Goal: Information Seeking & Learning: Learn about a topic

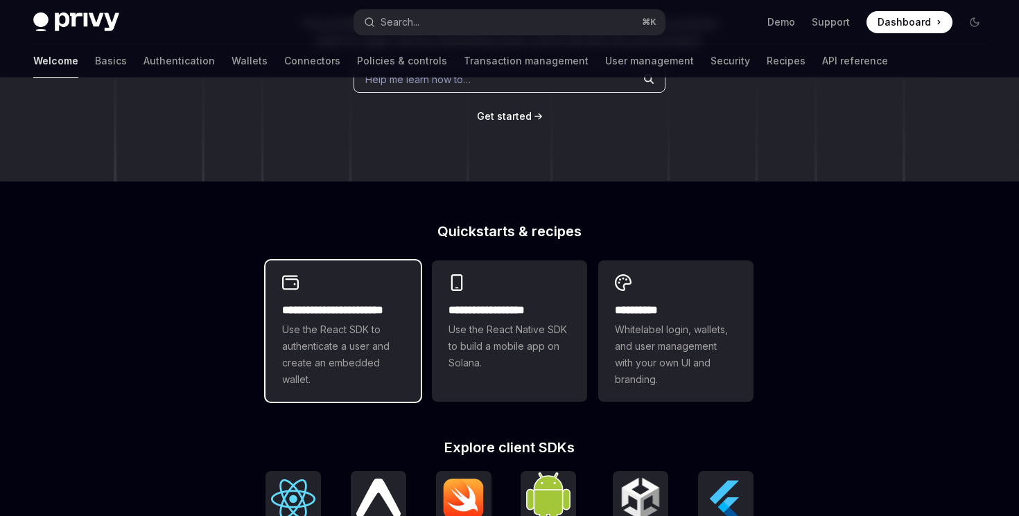
scroll to position [139, 0]
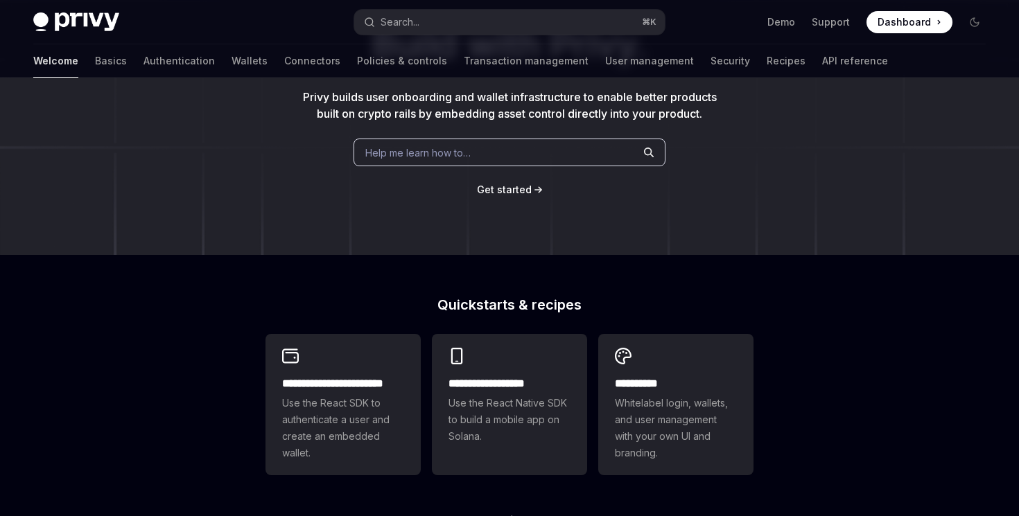
click at [65, 62] on div "Welcome Basics Authentication Wallets Connectors Policies & controls Transactio…" at bounding box center [460, 60] width 855 height 33
click at [64, 62] on div "Welcome Basics Authentication Wallets Connectors Policies & controls Transactio…" at bounding box center [460, 60] width 855 height 33
click at [95, 62] on link "Basics" at bounding box center [111, 60] width 32 height 33
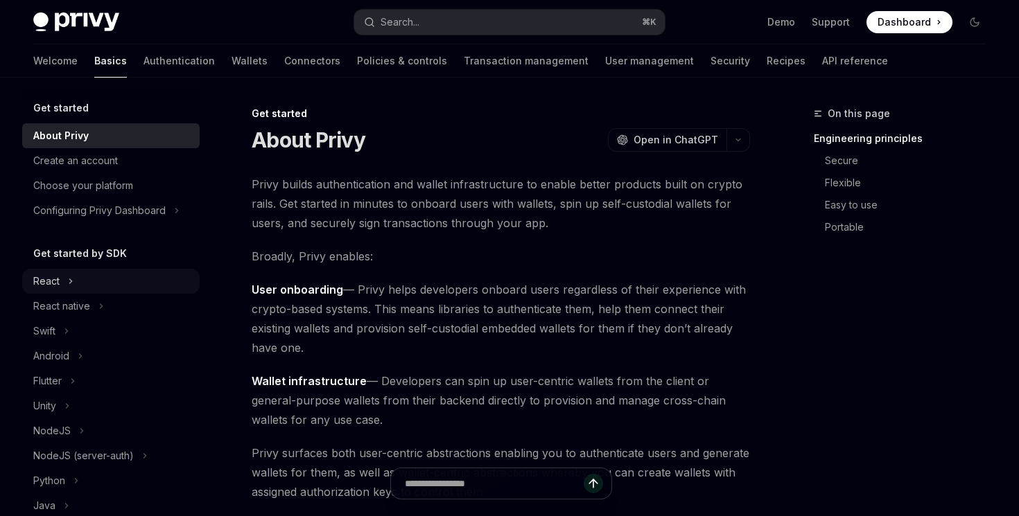
click at [70, 291] on button "React" at bounding box center [110, 281] width 177 height 25
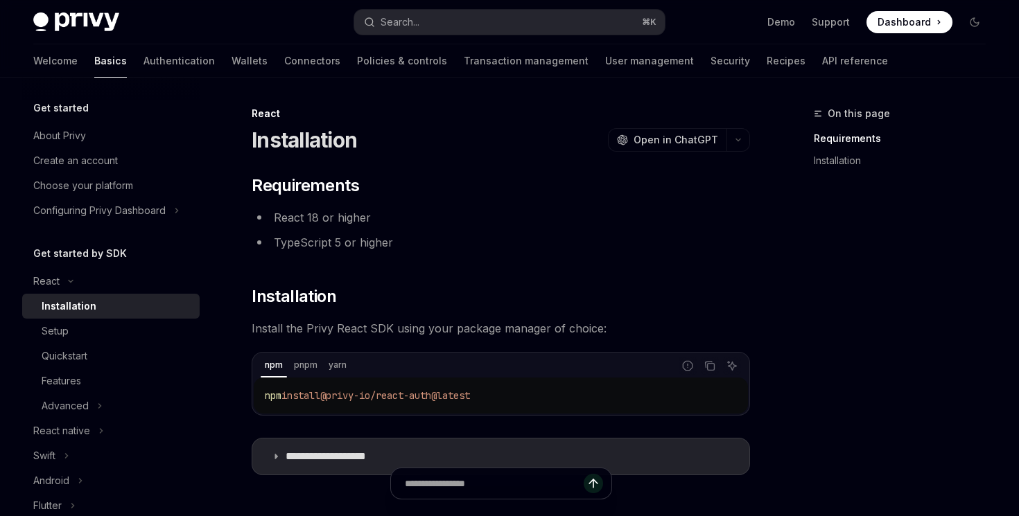
scroll to position [183, 0]
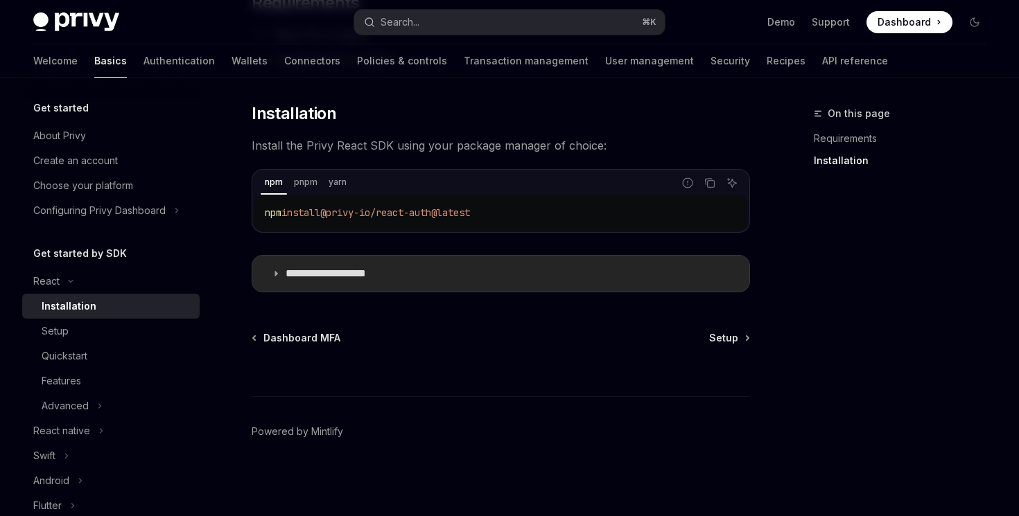
click at [277, 269] on summary "**********" at bounding box center [500, 274] width 497 height 36
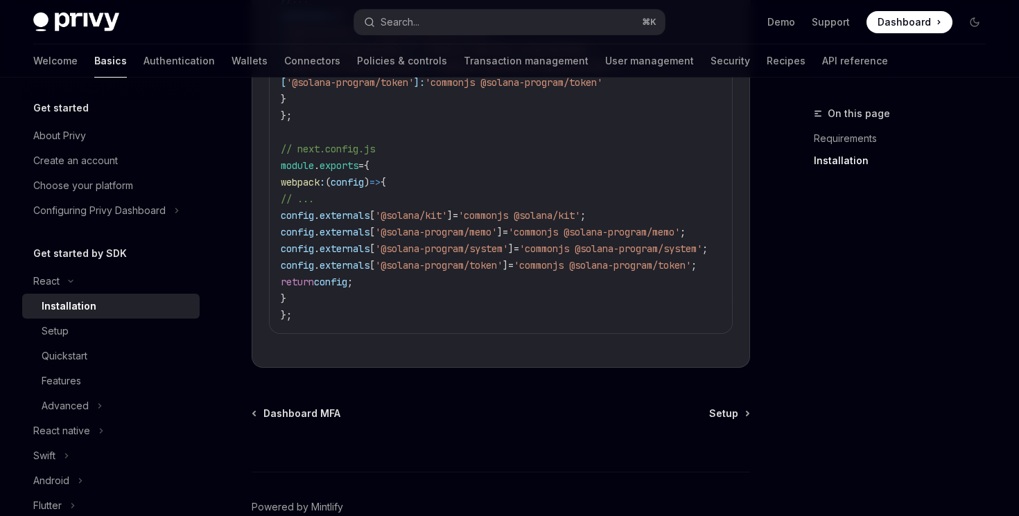
scroll to position [828, 0]
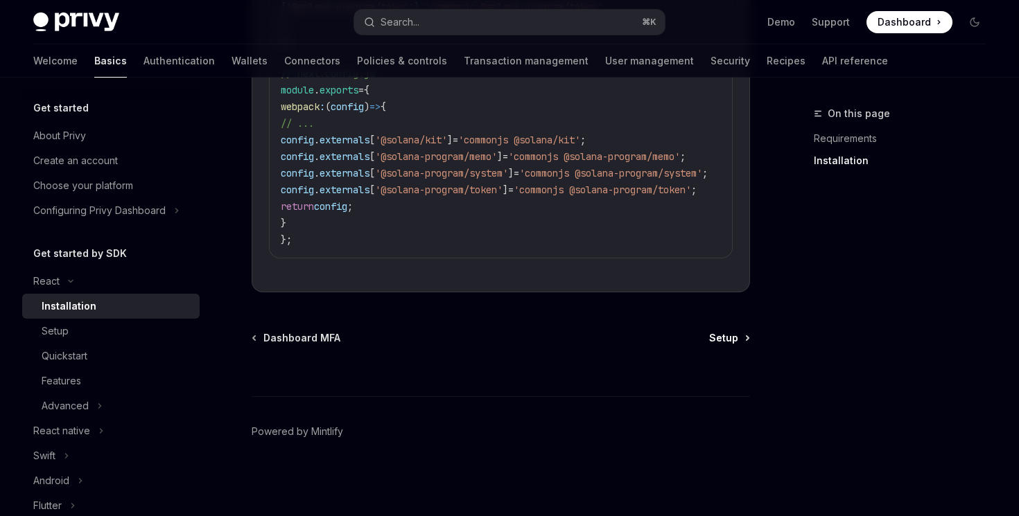
click at [720, 340] on span "Setup" at bounding box center [723, 338] width 29 height 14
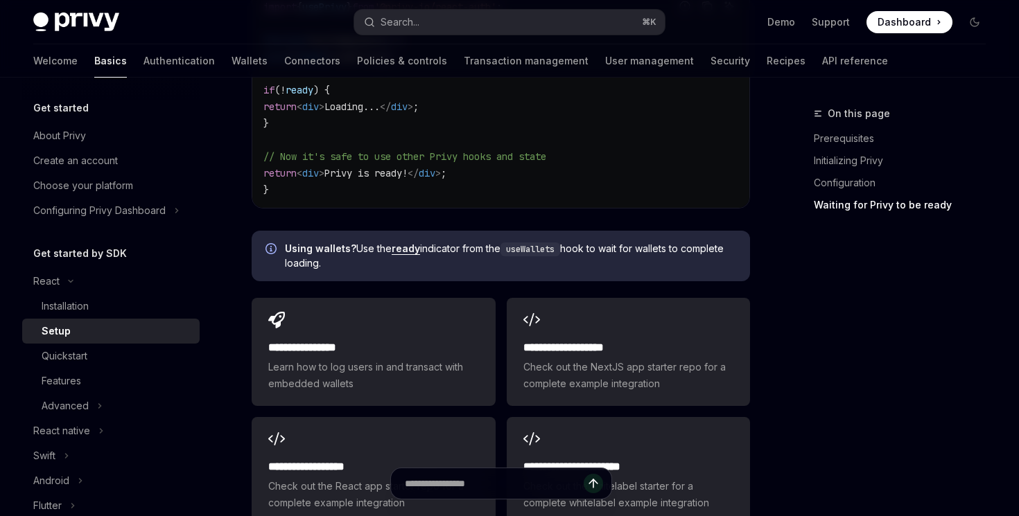
scroll to position [1763, 0]
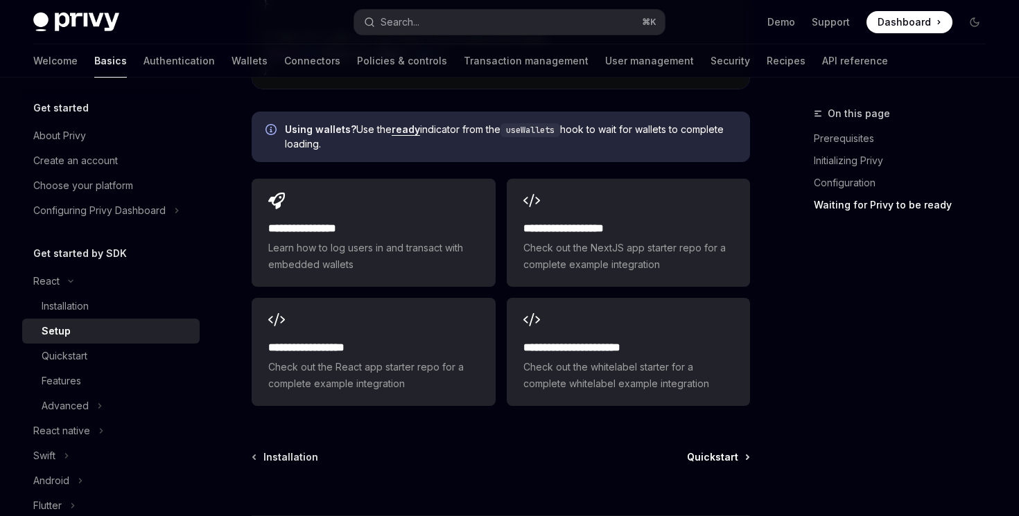
click at [742, 458] on link "Quickstart" at bounding box center [718, 458] width 62 height 14
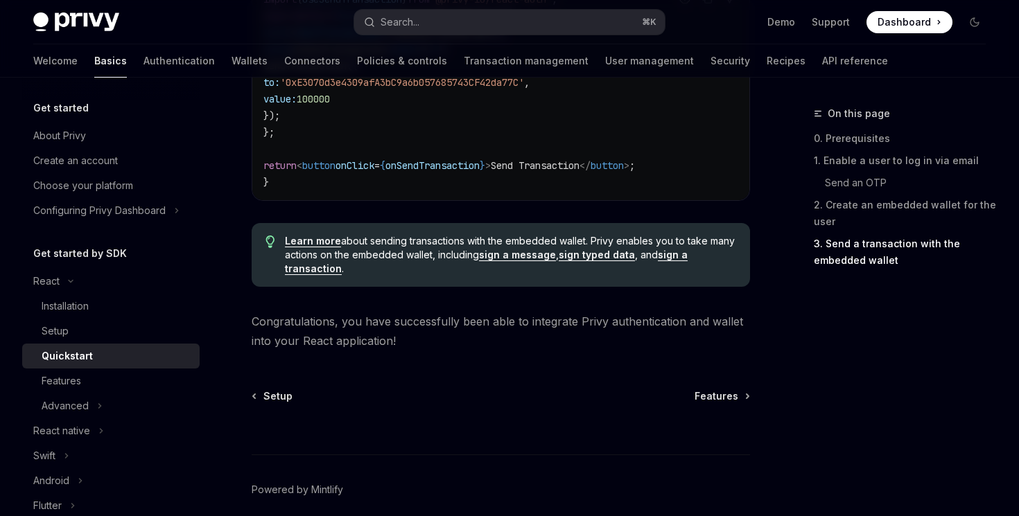
scroll to position [1513, 0]
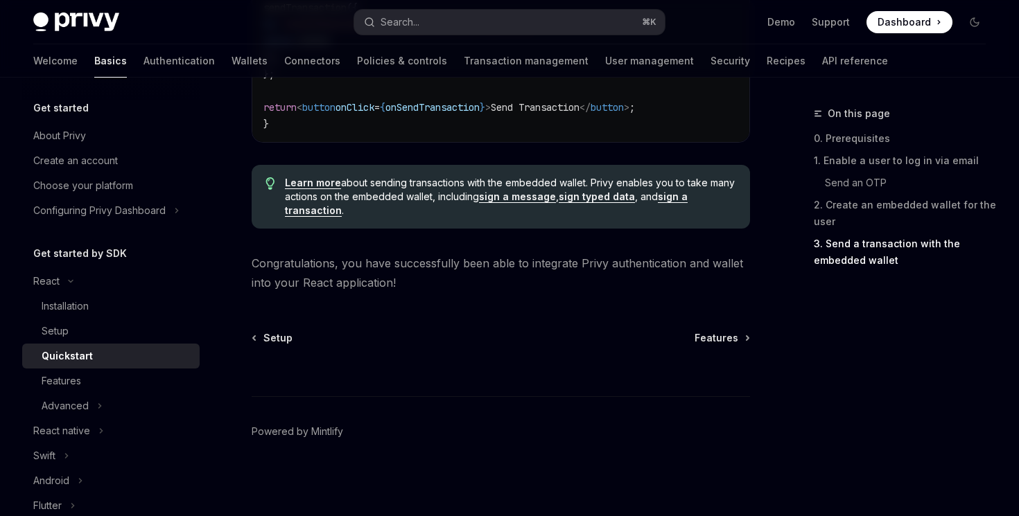
click at [726, 349] on div at bounding box center [501, 370] width 498 height 51
click at [726, 343] on span "Features" at bounding box center [717, 338] width 44 height 14
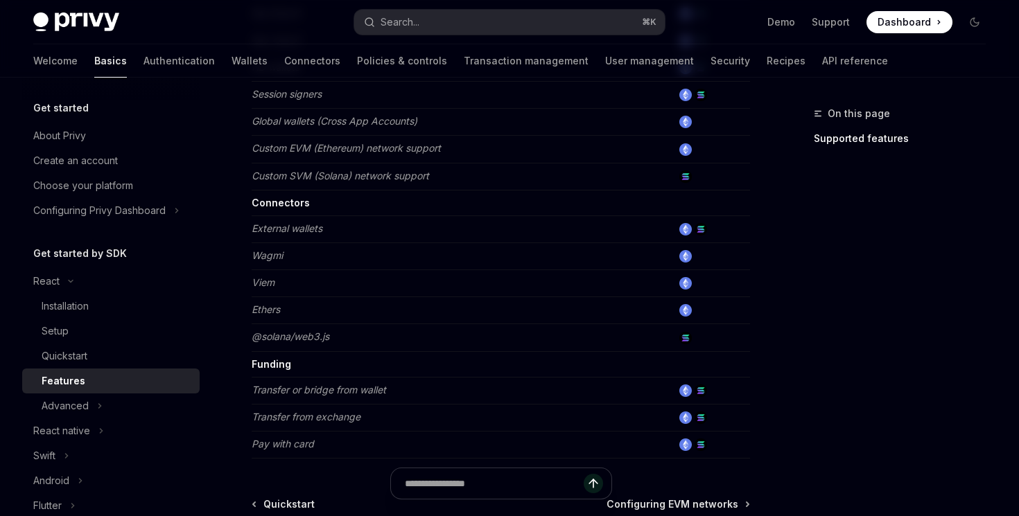
scroll to position [903, 0]
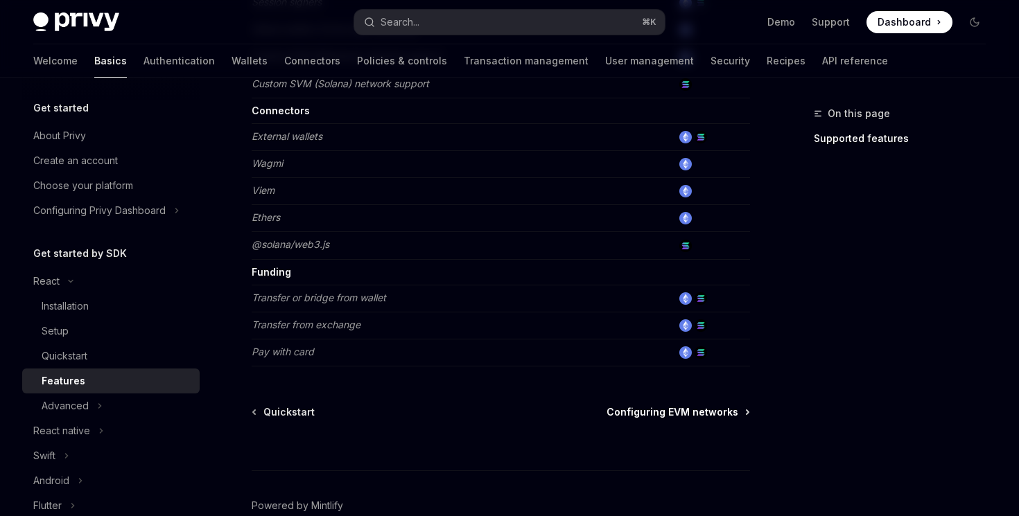
click at [688, 408] on span "Configuring EVM networks" at bounding box center [673, 413] width 132 height 14
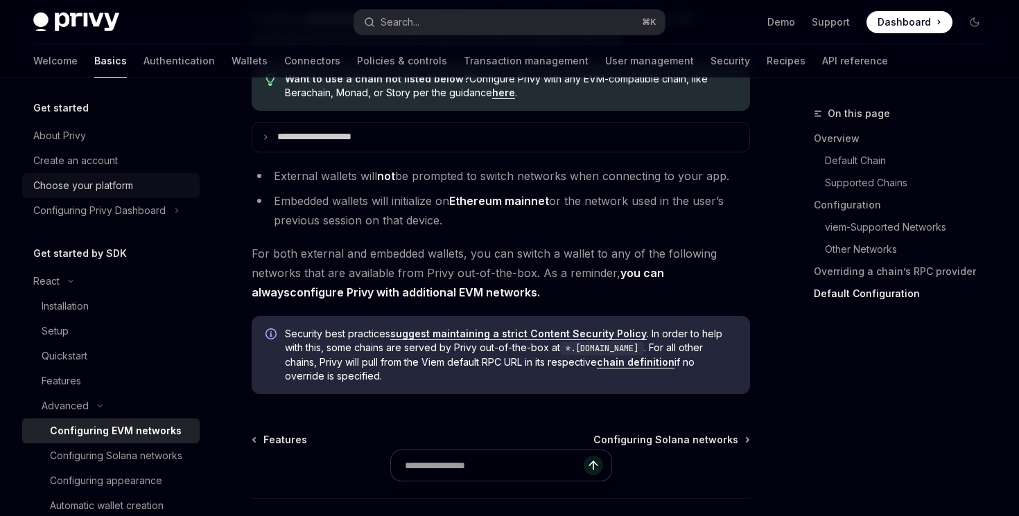
click at [120, 192] on div "Choose your platform" at bounding box center [83, 185] width 100 height 17
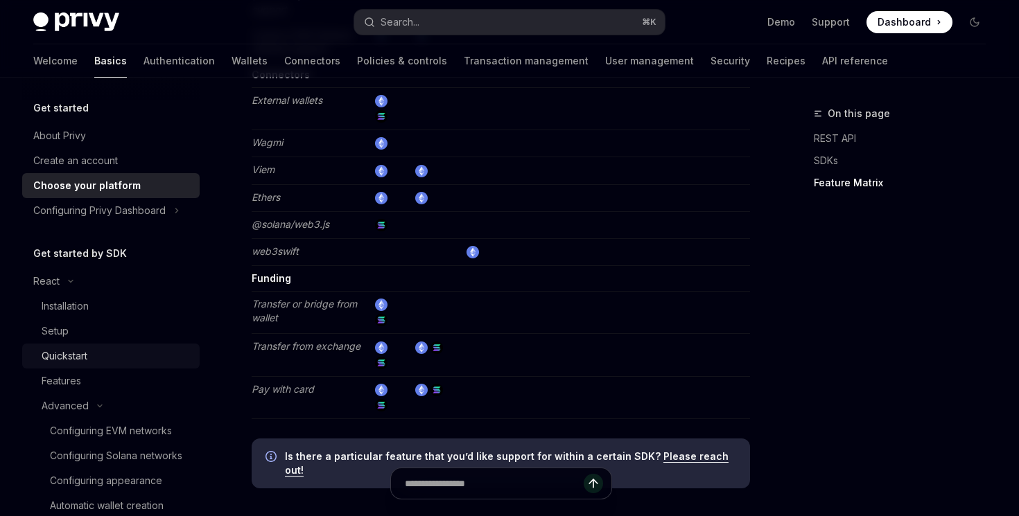
scroll to position [2584, 0]
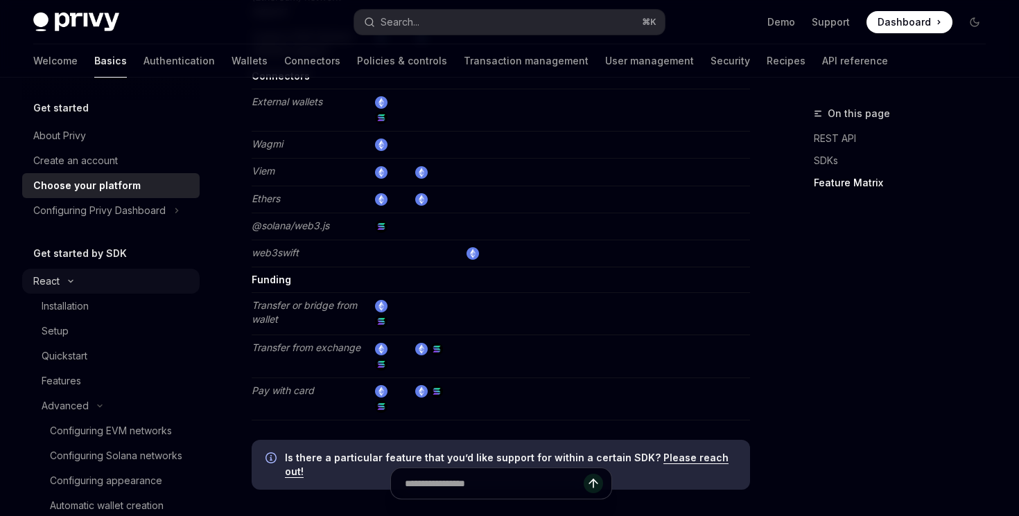
click at [49, 276] on div "React" at bounding box center [46, 281] width 26 height 17
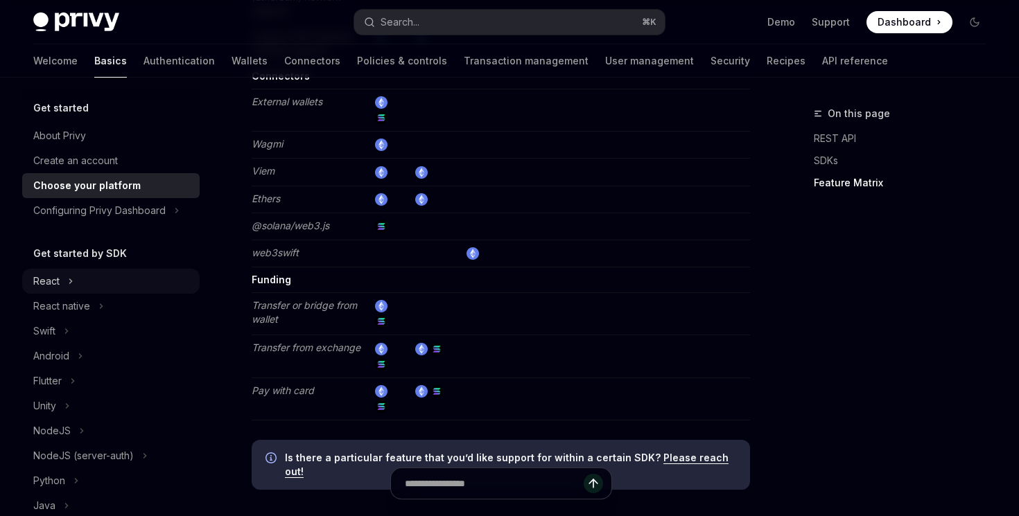
click at [58, 283] on div "React" at bounding box center [46, 281] width 26 height 17
type textarea "*"
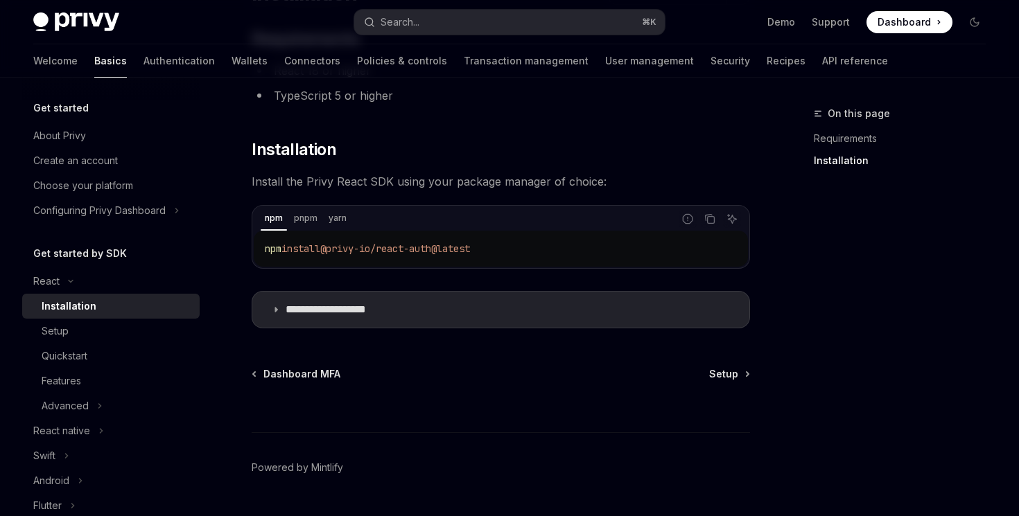
scroll to position [183, 0]
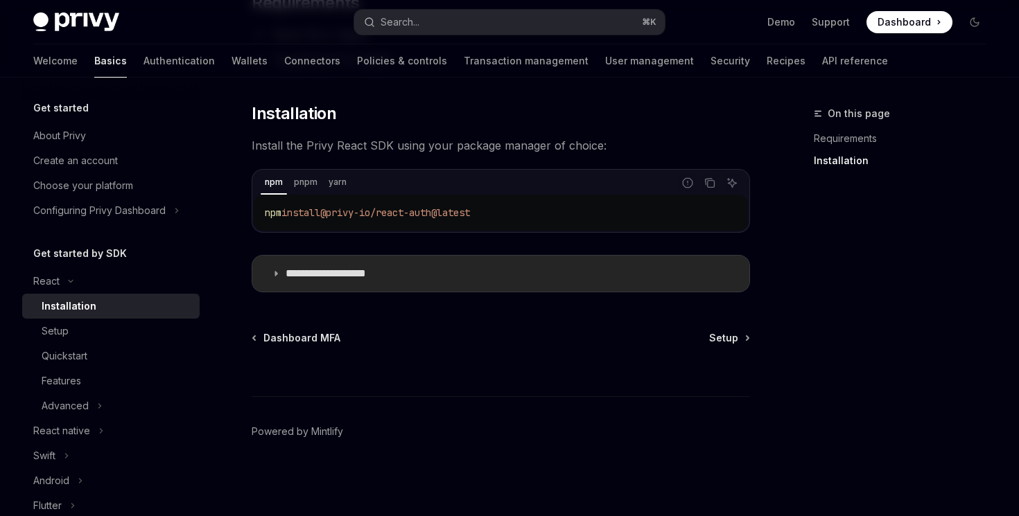
click at [280, 275] on summary "**********" at bounding box center [500, 274] width 497 height 36
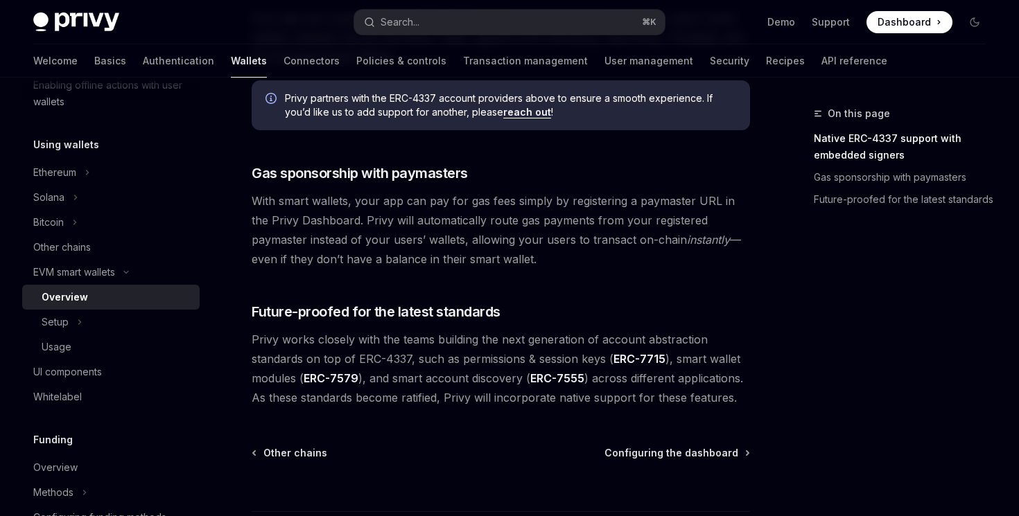
scroll to position [1045, 0]
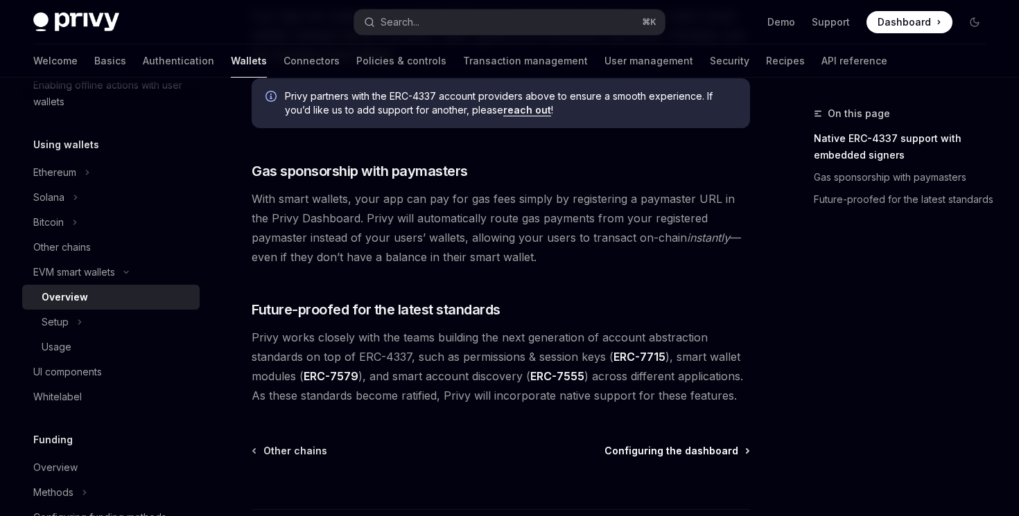
click at [632, 449] on span "Configuring the dashboard" at bounding box center [671, 451] width 134 height 14
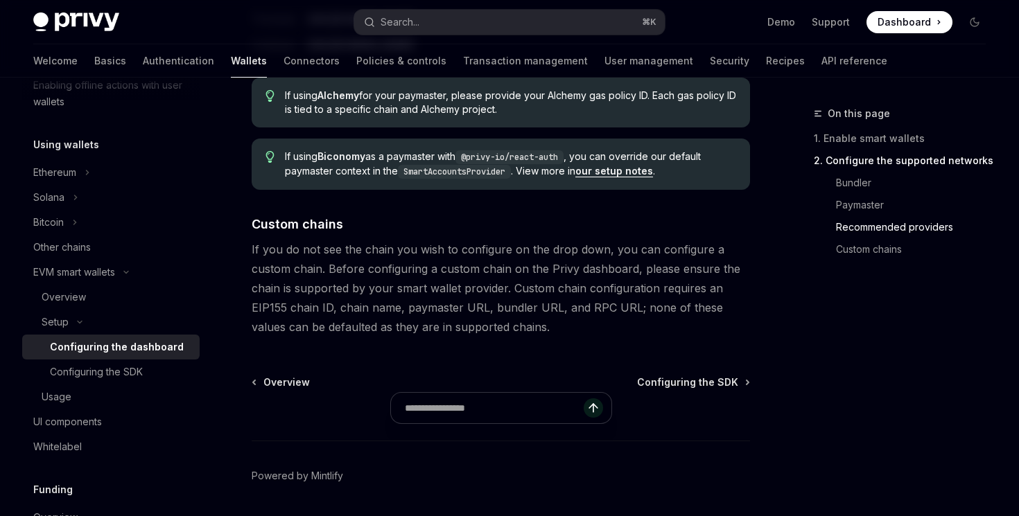
scroll to position [1967, 0]
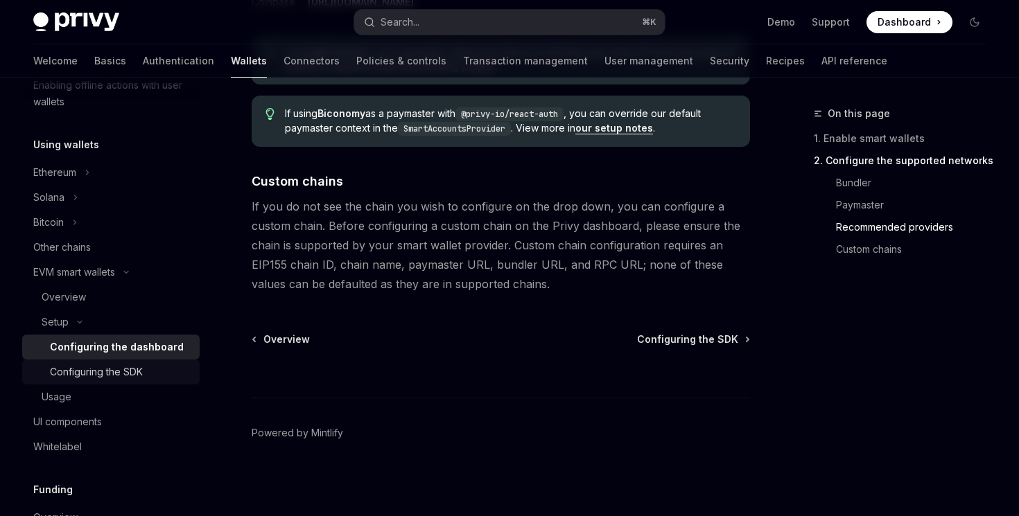
click at [124, 374] on div "Configuring the SDK" at bounding box center [96, 372] width 93 height 17
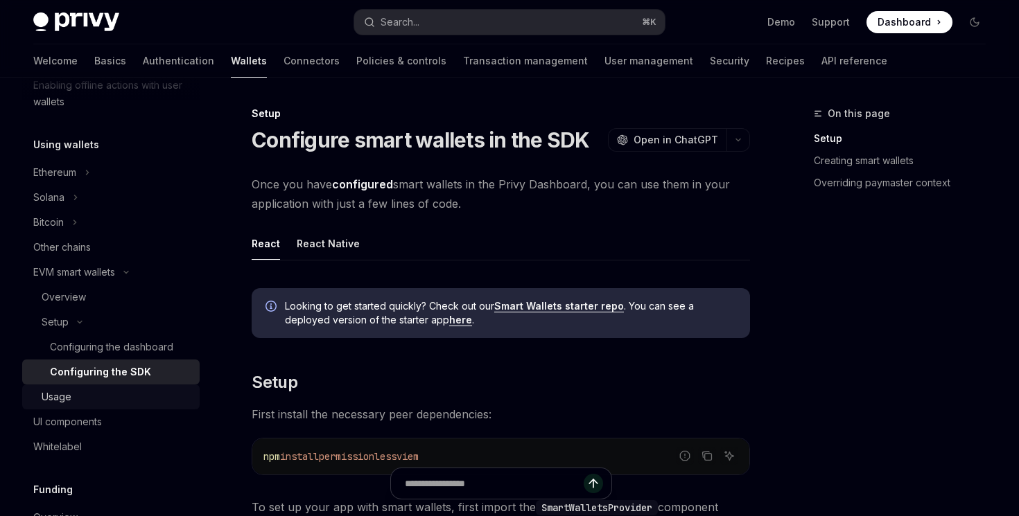
click at [65, 396] on div "Usage" at bounding box center [57, 397] width 30 height 17
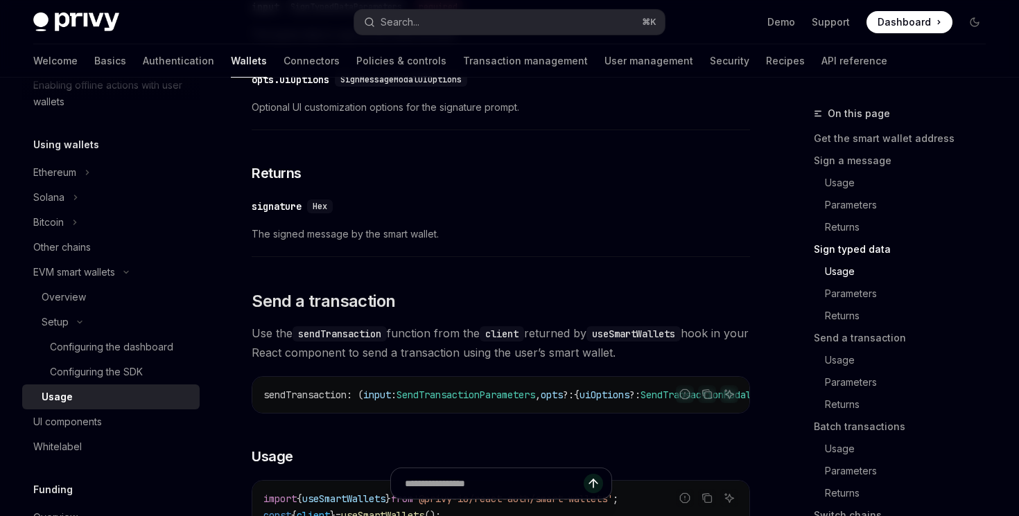
scroll to position [2060, 0]
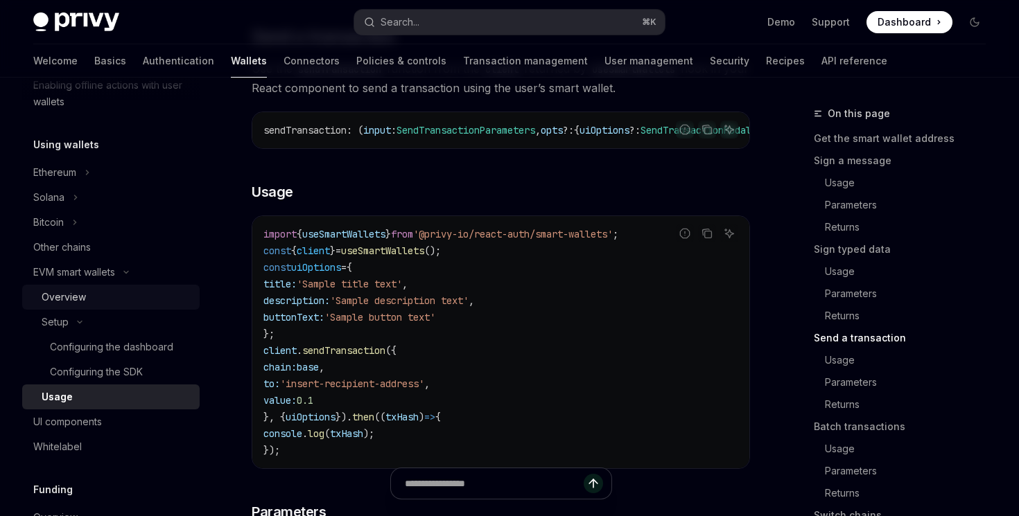
click at [82, 300] on div "Overview" at bounding box center [64, 297] width 44 height 17
type textarea "*"
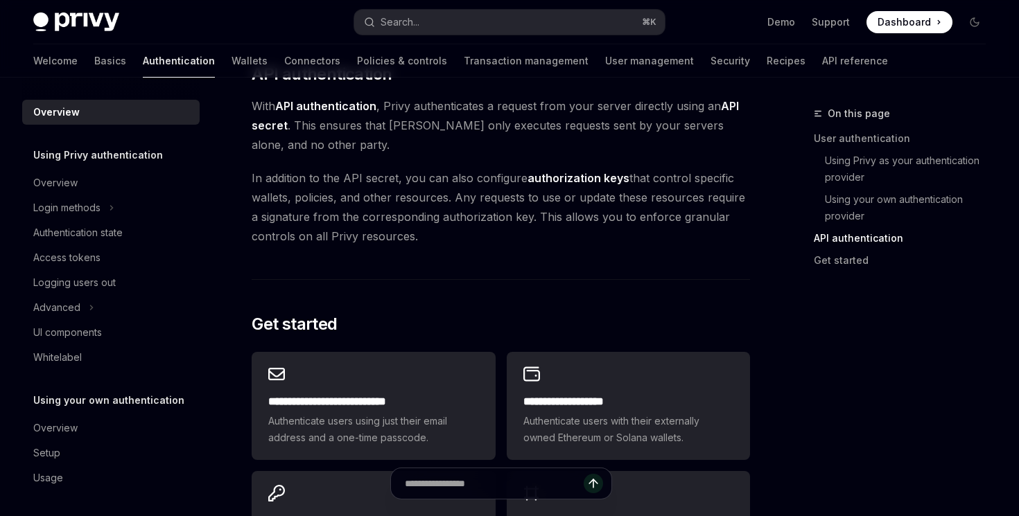
scroll to position [1105, 0]
